Goal: Task Accomplishment & Management: Use online tool/utility

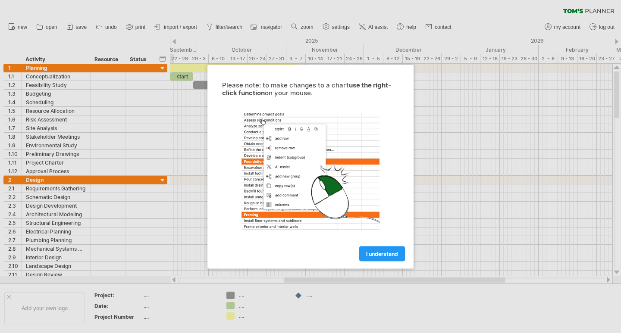
click at [374, 256] on span "I understand" at bounding box center [382, 254] width 32 height 6
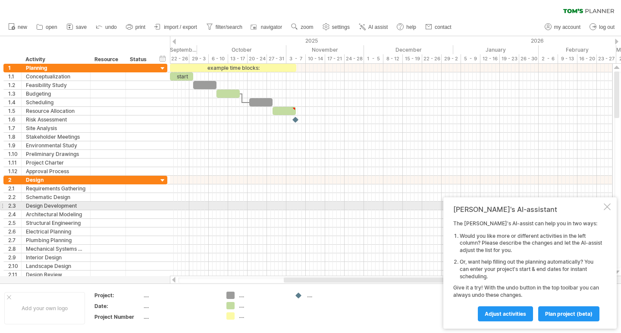
click at [608, 207] on div at bounding box center [607, 207] width 7 height 7
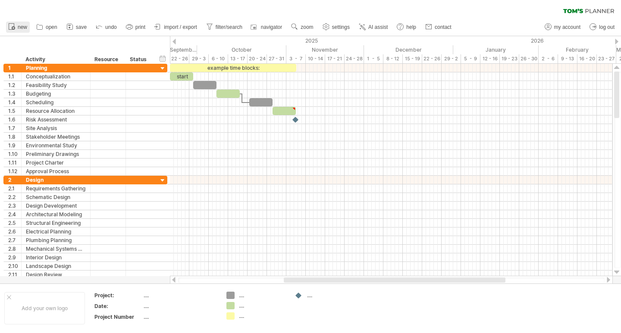
click at [18, 28] on span "new" at bounding box center [22, 27] width 9 height 6
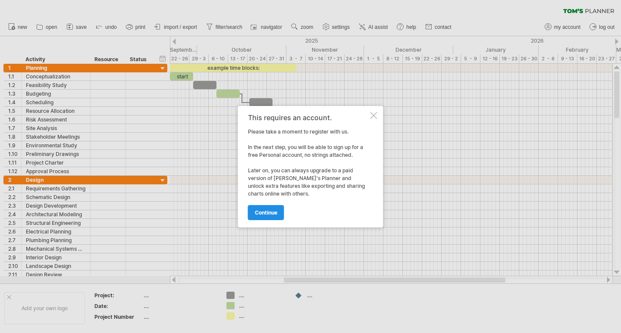
click at [267, 214] on span "continue" at bounding box center [266, 213] width 22 height 6
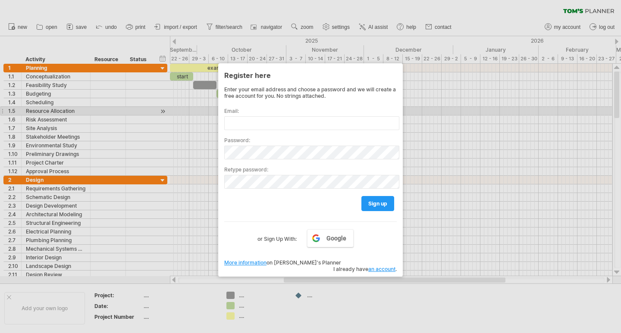
click at [248, 113] on label "Email:" at bounding box center [310, 111] width 172 height 6
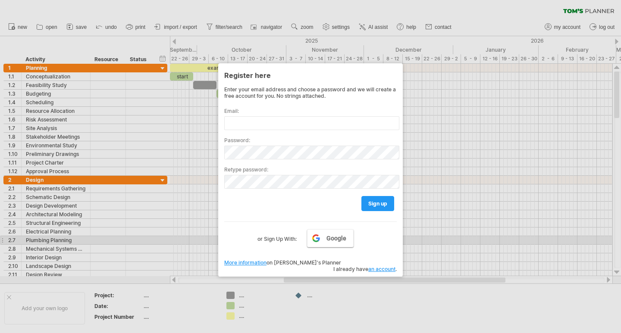
click at [321, 241] on link "Google" at bounding box center [330, 238] width 47 height 18
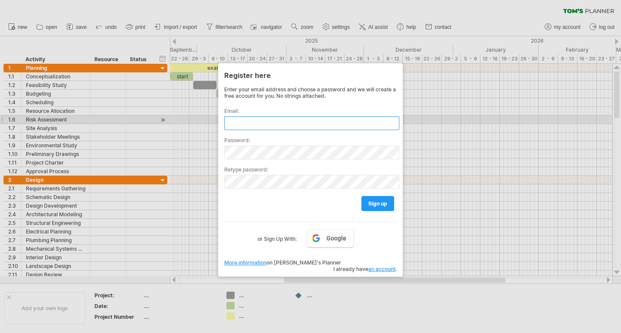
click at [245, 121] on input "text" at bounding box center [311, 123] width 175 height 14
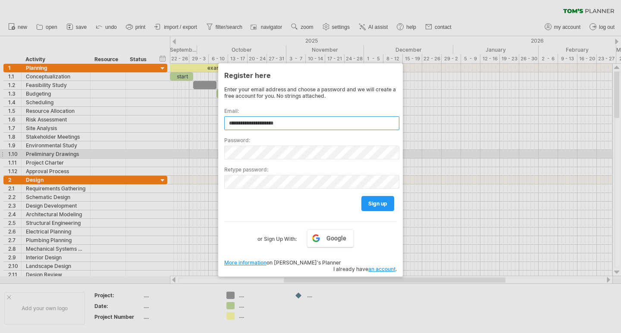
type input "**********"
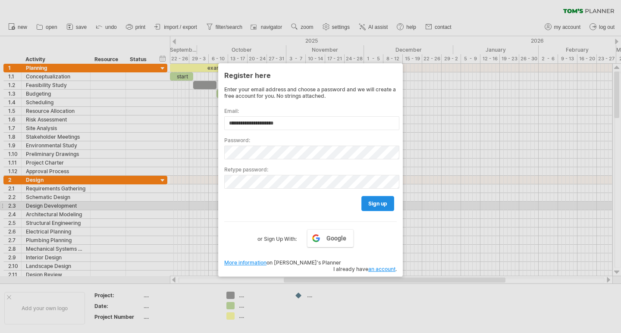
click at [374, 206] on span "sign up" at bounding box center [377, 204] width 19 height 6
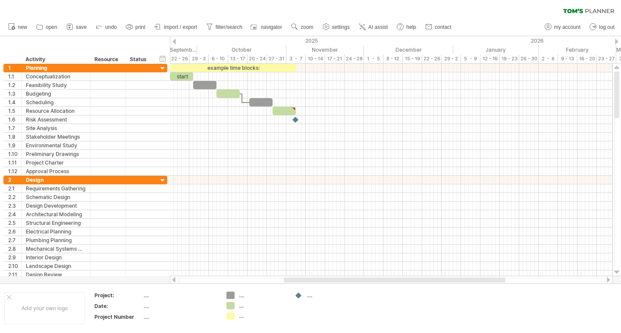
click at [176, 43] on div at bounding box center [173, 42] width 3 height 6
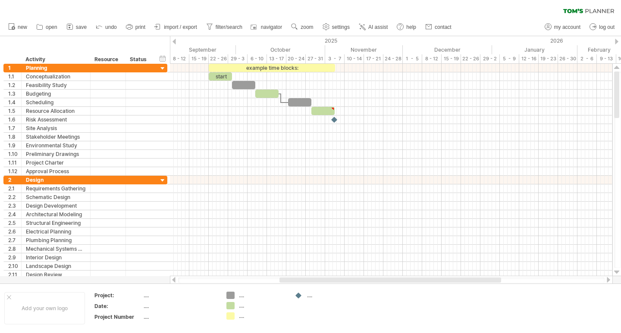
click at [174, 43] on div at bounding box center [173, 42] width 3 height 6
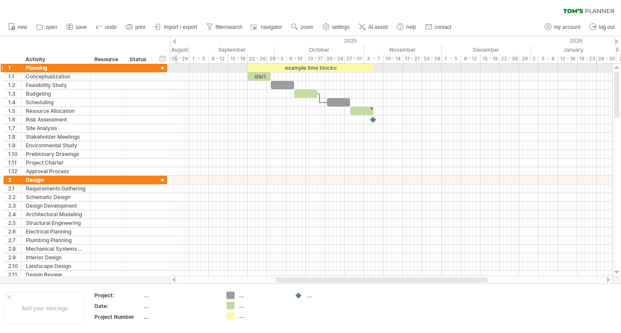
click at [176, 69] on div at bounding box center [391, 68] width 442 height 9
drag, startPoint x: 170, startPoint y: 66, endPoint x: 189, endPoint y: 71, distance: 20.0
click at [189, 71] on div at bounding box center [391, 68] width 442 height 9
drag, startPoint x: 251, startPoint y: 77, endPoint x: 177, endPoint y: 69, distance: 74.1
click at [174, 43] on div at bounding box center [173, 42] width 3 height 6
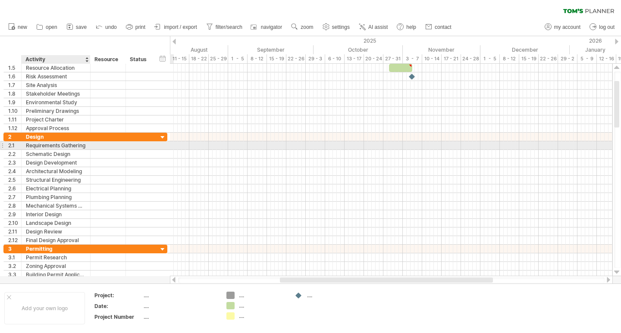
click at [75, 147] on div "Requirements Gathering" at bounding box center [56, 145] width 60 height 8
click at [119, 148] on div at bounding box center [108, 145] width 26 height 8
click at [78, 147] on div "Requirements Gathering" at bounding box center [56, 145] width 60 height 8
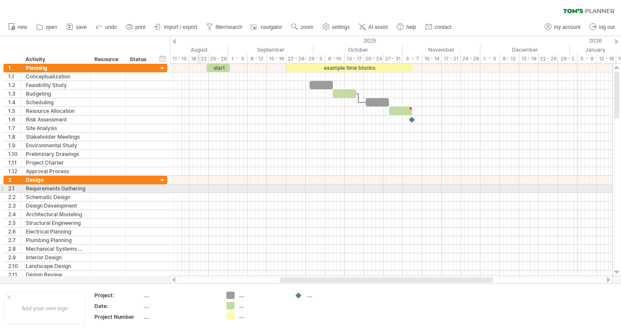
click at [200, 189] on div at bounding box center [391, 189] width 442 height 9
click at [198, 187] on div at bounding box center [391, 189] width 442 height 9
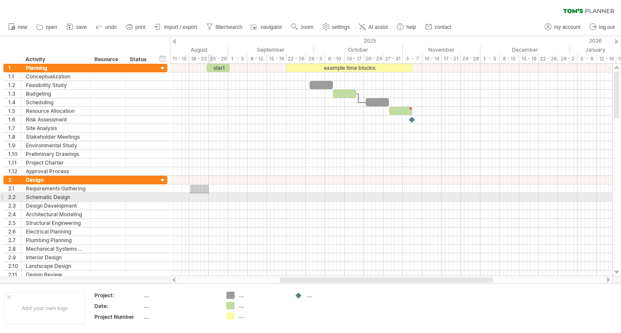
drag, startPoint x: 190, startPoint y: 185, endPoint x: 209, endPoint y: 194, distance: 20.4
click at [209, 194] on div at bounding box center [391, 227] width 442 height 103
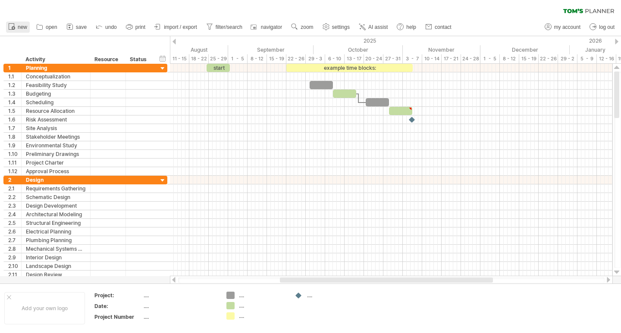
click at [13, 26] on icon at bounding box center [11, 26] width 9 height 9
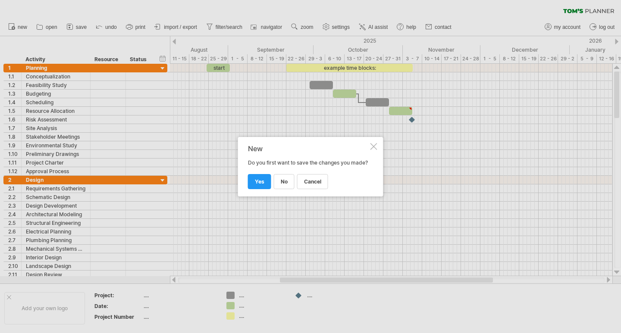
click at [315, 185] on span "cancel" at bounding box center [312, 182] width 17 height 6
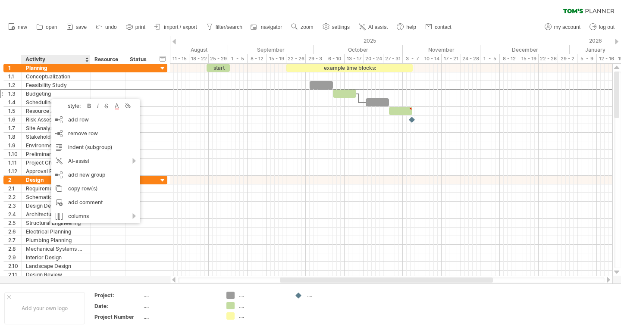
click at [143, 46] on div "hide start/end/duration show start/end/duration ******** Activity ******** Reso…" at bounding box center [85, 50] width 170 height 28
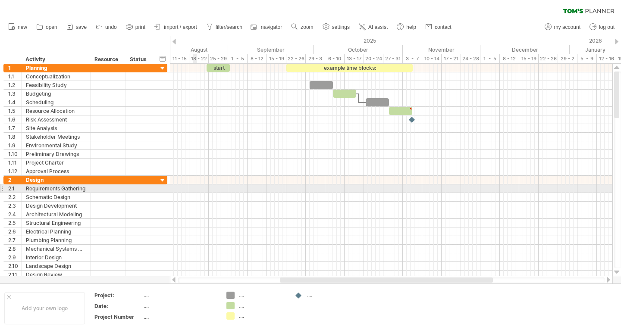
click at [196, 189] on div at bounding box center [391, 189] width 442 height 9
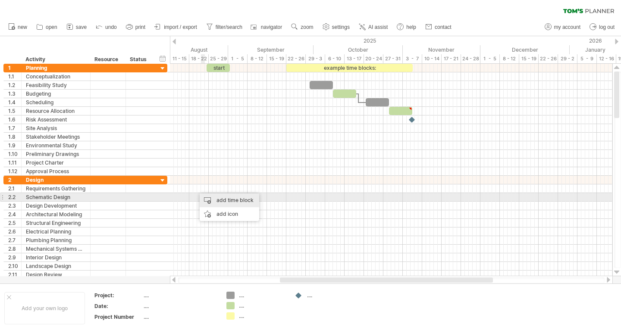
click at [231, 201] on div "add time block" at bounding box center [230, 201] width 60 height 14
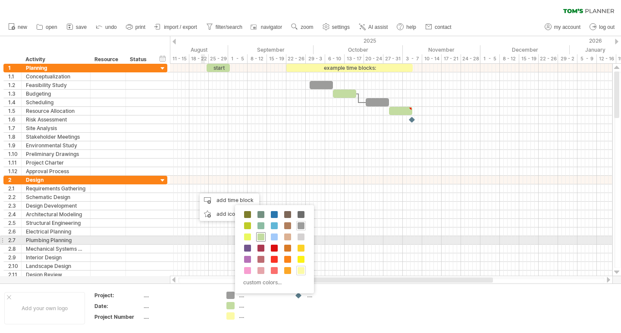
click at [261, 238] on span at bounding box center [260, 237] width 7 height 7
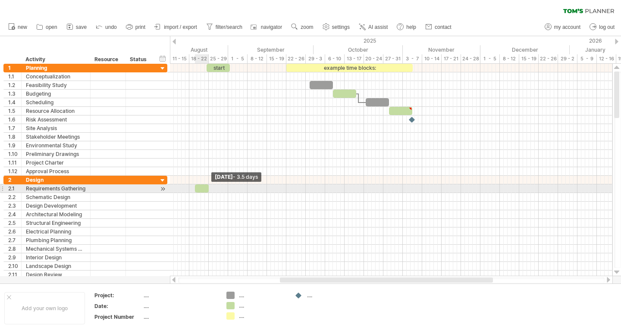
drag, startPoint x: 198, startPoint y: 191, endPoint x: 208, endPoint y: 191, distance: 9.5
click at [208, 191] on span at bounding box center [208, 189] width 3 height 8
click at [197, 187] on span at bounding box center [196, 189] width 3 height 8
drag, startPoint x: 208, startPoint y: 189, endPoint x: 227, endPoint y: 188, distance: 18.6
click at [227, 188] on span at bounding box center [227, 189] width 3 height 8
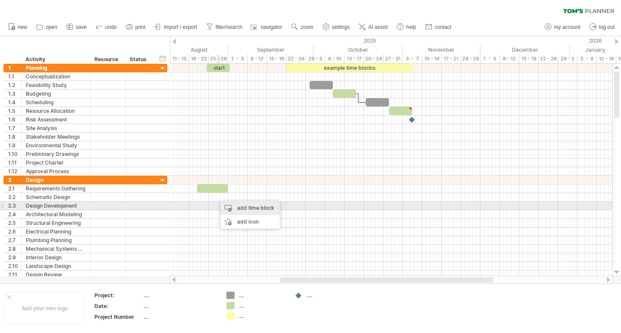
click at [242, 208] on div "add time block" at bounding box center [250, 208] width 60 height 14
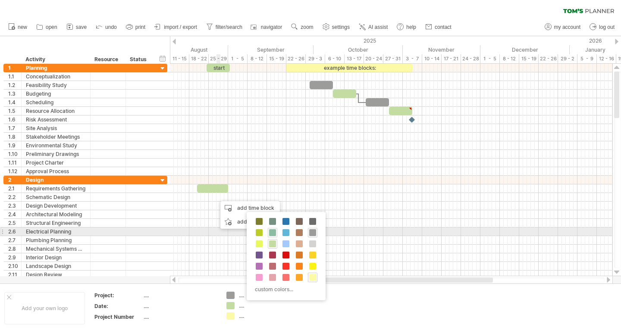
click at [272, 234] on span at bounding box center [272, 232] width 7 height 7
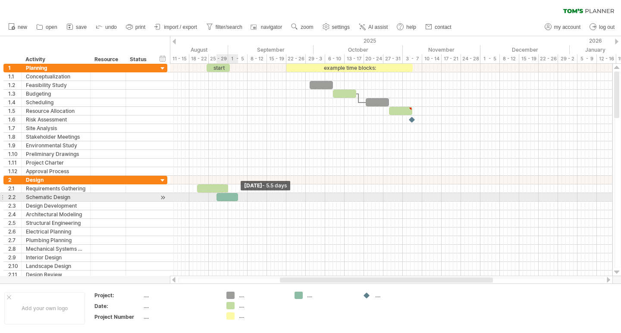
drag, startPoint x: 219, startPoint y: 197, endPoint x: 237, endPoint y: 198, distance: 17.7
click at [238, 198] on span at bounding box center [237, 197] width 3 height 8
drag, startPoint x: 217, startPoint y: 197, endPoint x: 222, endPoint y: 197, distance: 5.2
click at [222, 197] on span at bounding box center [222, 197] width 3 height 8
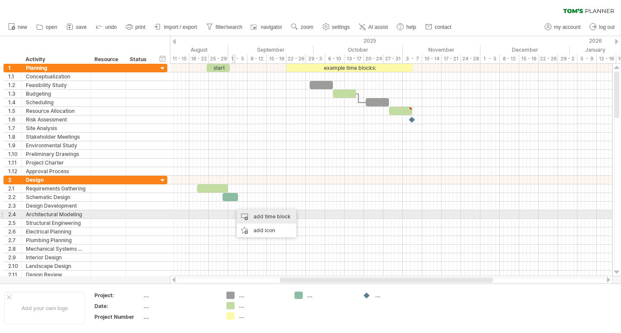
click at [260, 217] on div "add time block" at bounding box center [267, 217] width 60 height 14
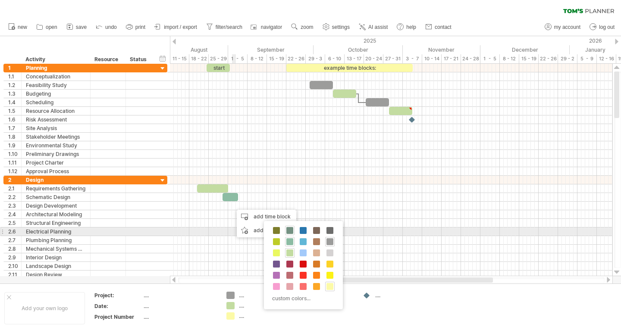
click at [289, 232] on span at bounding box center [289, 230] width 7 height 7
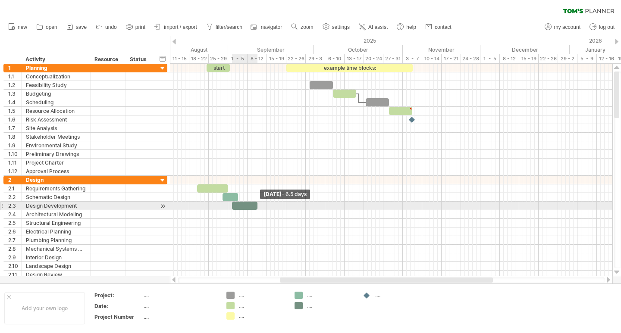
drag, startPoint x: 236, startPoint y: 208, endPoint x: 258, endPoint y: 207, distance: 22.0
click at [258, 207] on span at bounding box center [257, 206] width 3 height 8
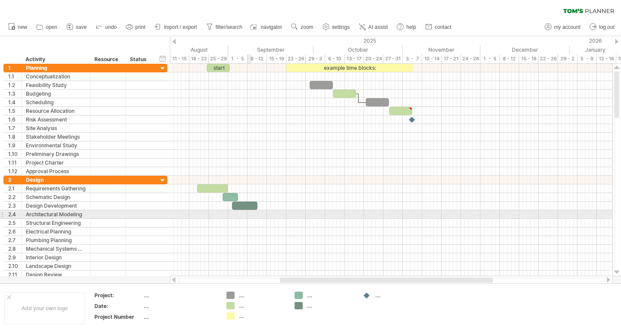
click at [250, 212] on div at bounding box center [391, 214] width 442 height 9
click at [251, 214] on div at bounding box center [391, 214] width 442 height 9
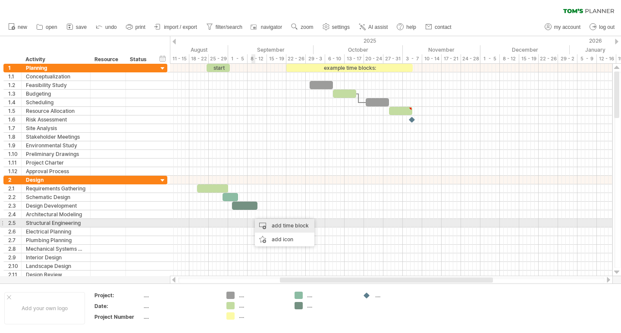
click at [272, 226] on div "add time block" at bounding box center [285, 226] width 60 height 14
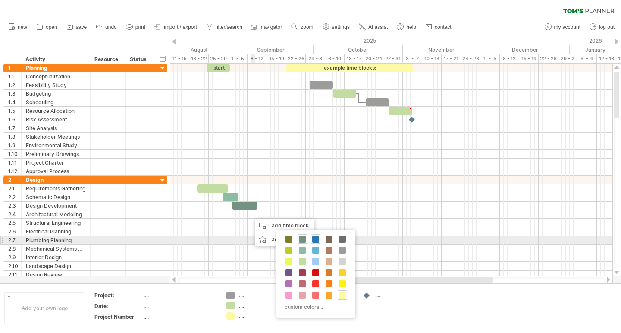
click at [315, 240] on span at bounding box center [315, 239] width 7 height 7
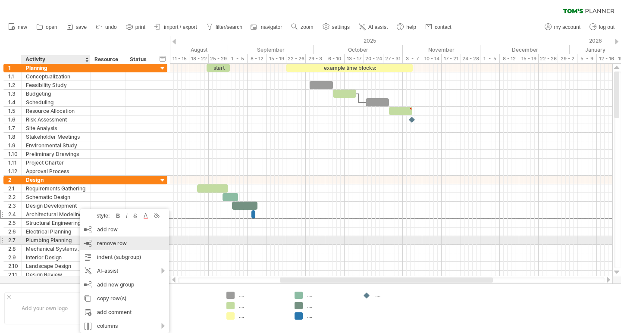
click at [106, 243] on span "remove row" at bounding box center [112, 243] width 30 height 6
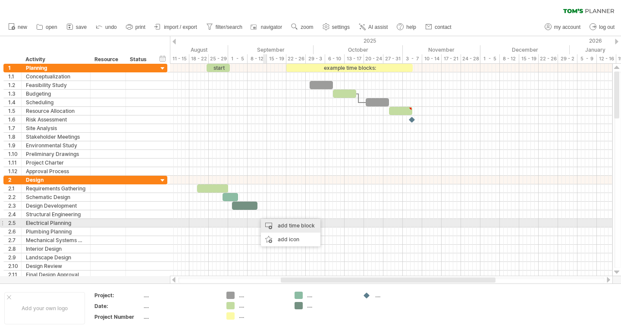
click at [275, 224] on div "add time block" at bounding box center [291, 226] width 60 height 14
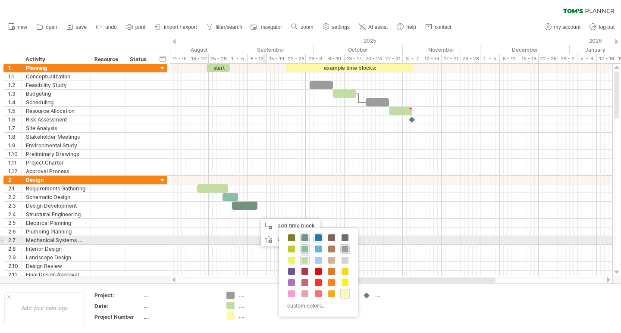
click at [318, 238] on span at bounding box center [318, 238] width 7 height 7
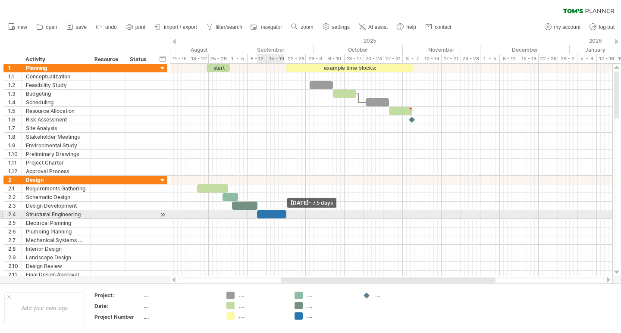
drag, startPoint x: 260, startPoint y: 215, endPoint x: 284, endPoint y: 214, distance: 24.6
click at [285, 214] on span at bounding box center [286, 214] width 3 height 8
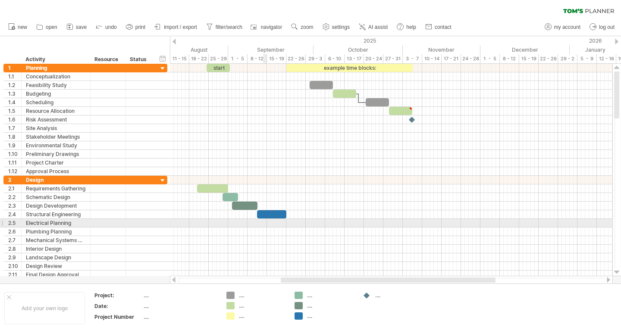
click at [265, 221] on div at bounding box center [391, 223] width 442 height 9
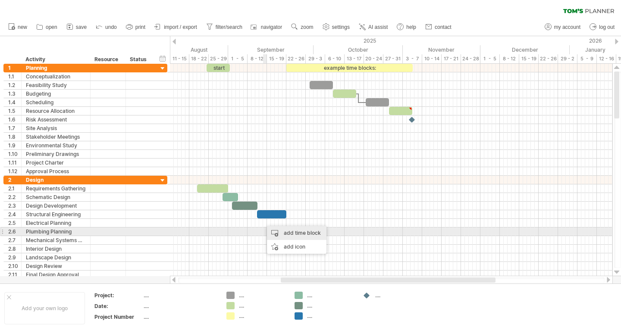
click at [282, 233] on div "add time block" at bounding box center [297, 233] width 60 height 14
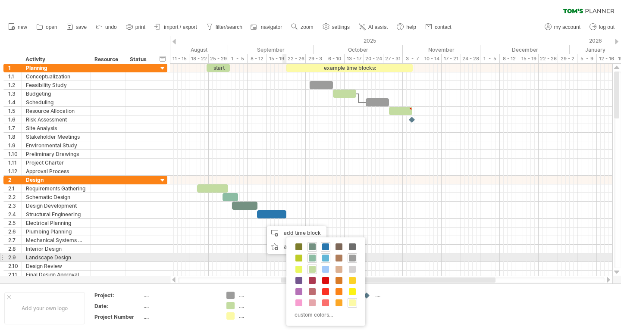
click at [326, 256] on span at bounding box center [325, 258] width 7 height 7
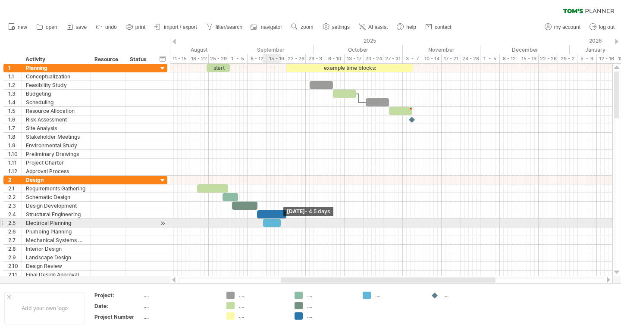
drag, startPoint x: 266, startPoint y: 224, endPoint x: 279, endPoint y: 223, distance: 13.8
click at [279, 223] on span at bounding box center [280, 223] width 3 height 8
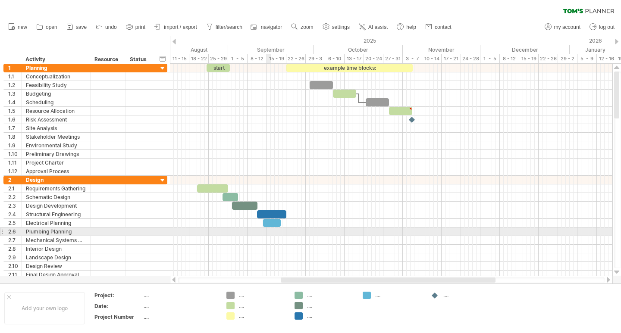
click at [268, 231] on div at bounding box center [391, 232] width 442 height 9
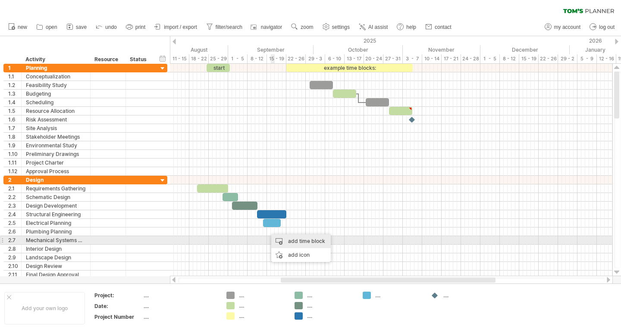
click at [288, 241] on div "add time block" at bounding box center [301, 242] width 60 height 14
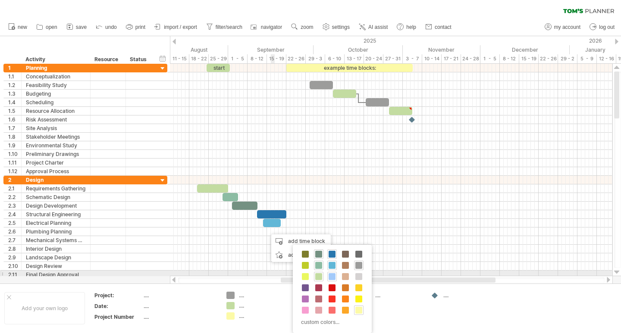
click at [333, 276] on span at bounding box center [332, 276] width 7 height 7
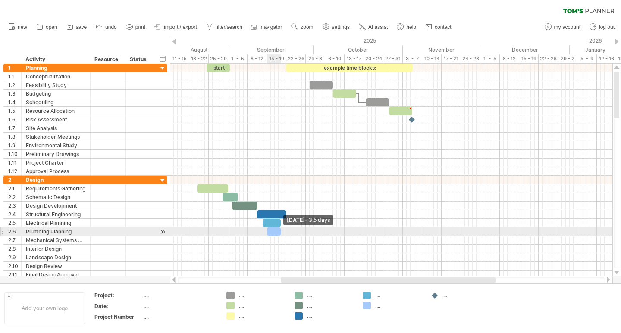
drag, startPoint x: 270, startPoint y: 232, endPoint x: 280, endPoint y: 232, distance: 9.5
click at [280, 232] on span at bounding box center [280, 232] width 3 height 8
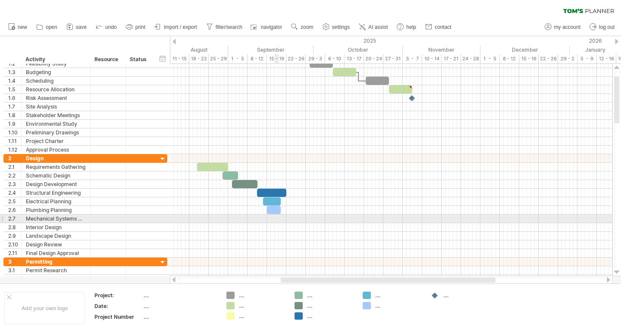
click at [275, 218] on div at bounding box center [391, 219] width 442 height 9
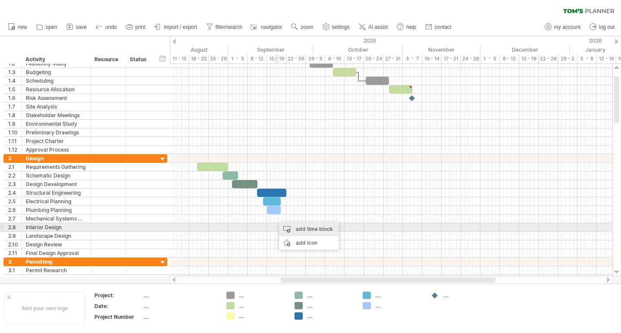
click at [299, 230] on div "add time block" at bounding box center [309, 230] width 60 height 14
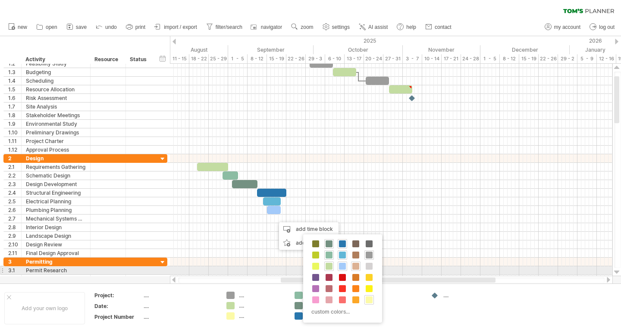
click at [354, 266] on span at bounding box center [355, 266] width 7 height 7
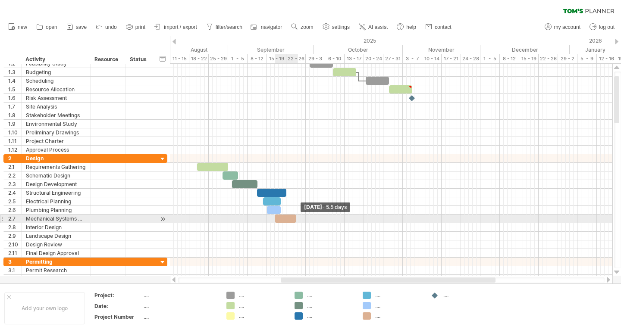
drag, startPoint x: 279, startPoint y: 220, endPoint x: 297, endPoint y: 221, distance: 18.2
click at [297, 221] on span at bounding box center [296, 219] width 3 height 8
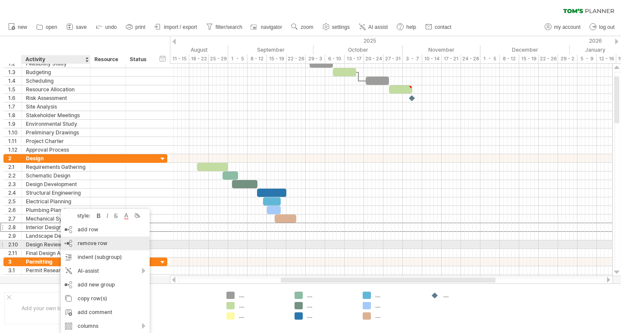
click at [91, 242] on span "remove row" at bounding box center [93, 243] width 30 height 6
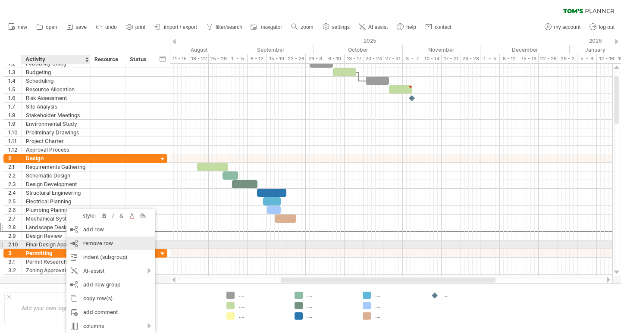
click at [102, 245] on span "remove row" at bounding box center [98, 243] width 30 height 6
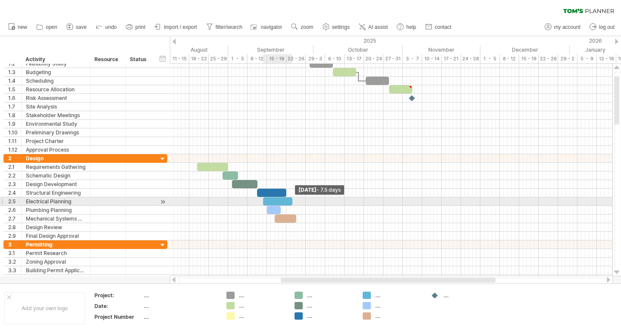
drag, startPoint x: 280, startPoint y: 202, endPoint x: 290, endPoint y: 201, distance: 10.4
click at [291, 201] on span at bounding box center [292, 201] width 3 height 8
drag, startPoint x: 264, startPoint y: 201, endPoint x: 275, endPoint y: 201, distance: 10.8
click at [275, 201] on span at bounding box center [274, 201] width 3 height 8
click at [272, 201] on span at bounding box center [272, 201] width 3 height 8
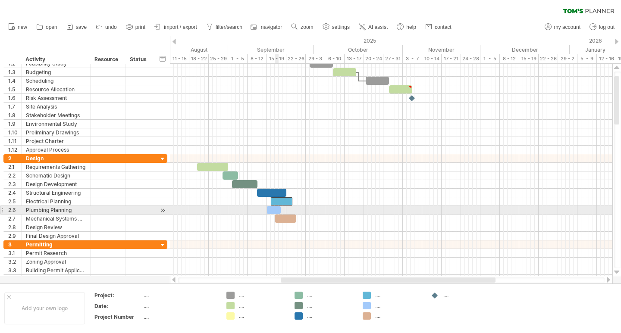
click at [275, 207] on div at bounding box center [274, 210] width 14 height 8
drag, startPoint x: 266, startPoint y: 208, endPoint x: 273, endPoint y: 208, distance: 6.5
click at [273, 208] on span at bounding box center [272, 210] width 3 height 8
drag, startPoint x: 279, startPoint y: 209, endPoint x: 291, endPoint y: 208, distance: 12.9
click at [291, 208] on div at bounding box center [284, 210] width 22 height 8
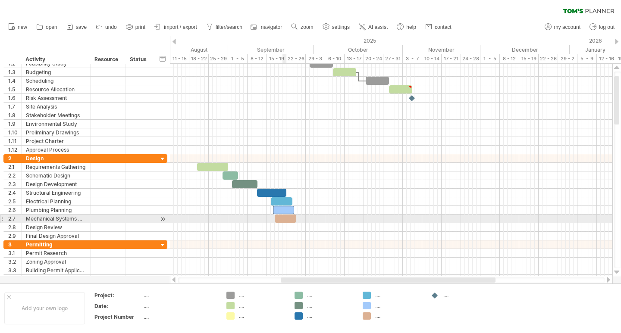
click at [286, 221] on div at bounding box center [286, 219] width 22 height 8
drag, startPoint x: 298, startPoint y: 220, endPoint x: 306, endPoint y: 219, distance: 8.7
click at [306, 219] on span at bounding box center [305, 219] width 3 height 8
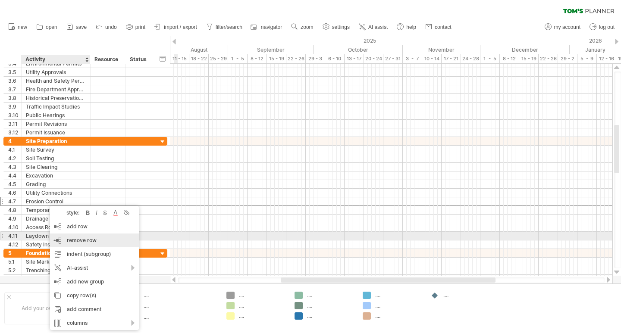
click at [77, 240] on span "remove row" at bounding box center [82, 240] width 30 height 6
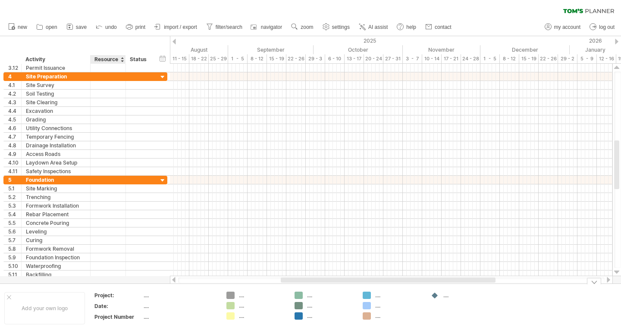
click at [113, 296] on div "Project:" at bounding box center [117, 295] width 47 height 7
type input "**********"
click at [110, 306] on div "Date:" at bounding box center [117, 306] width 47 height 7
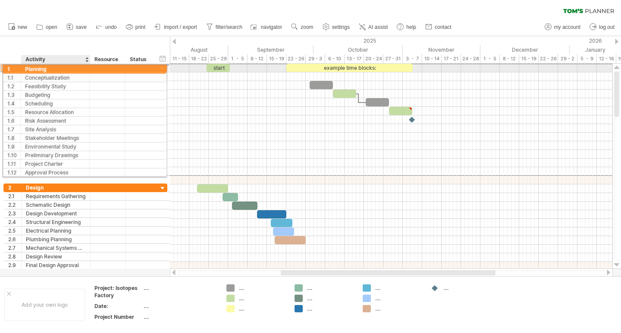
drag, startPoint x: 75, startPoint y: 72, endPoint x: 71, endPoint y: 68, distance: 5.5
click at [71, 68] on div "Planning" at bounding box center [56, 68] width 60 height 8
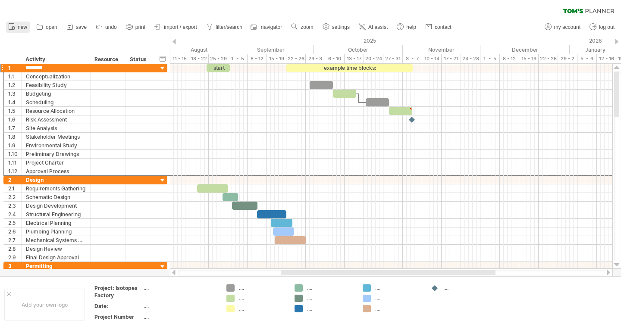
click at [25, 27] on span "new" at bounding box center [22, 27] width 9 height 6
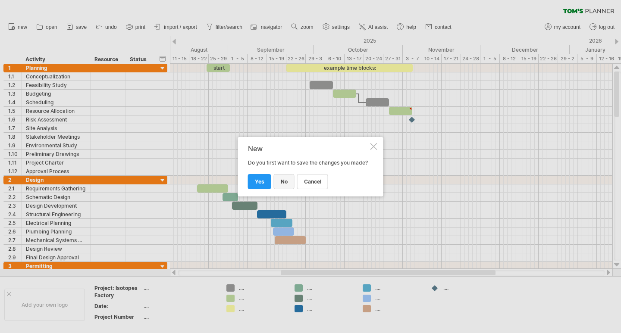
click at [285, 185] on span "no" at bounding box center [284, 182] width 7 height 6
